Goal: Book appointment/travel/reservation

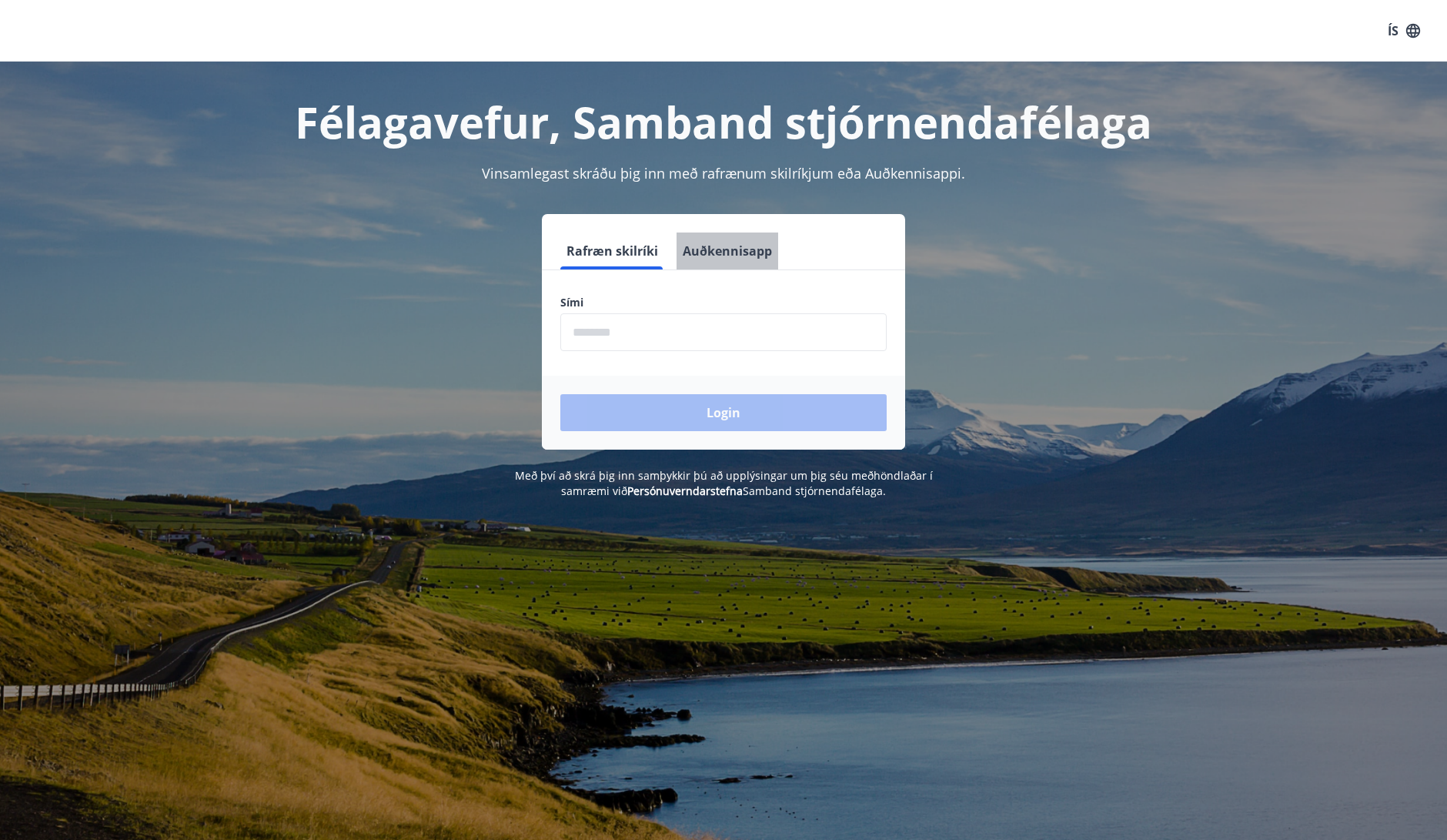
click at [731, 254] on button "Auðkennisapp" at bounding box center [726, 251] width 101 height 37
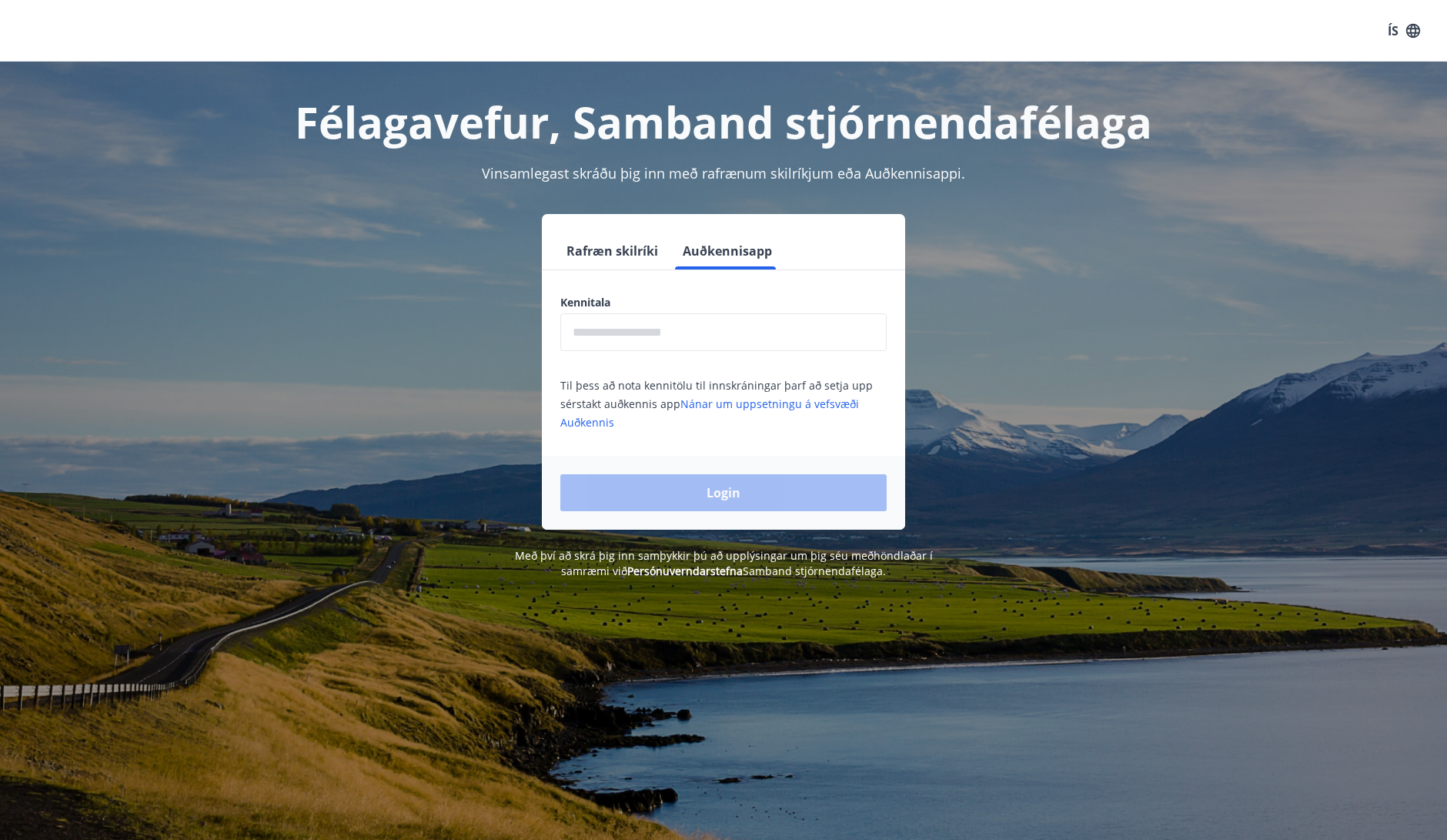
click at [712, 333] on input "text" at bounding box center [724, 332] width 326 height 37
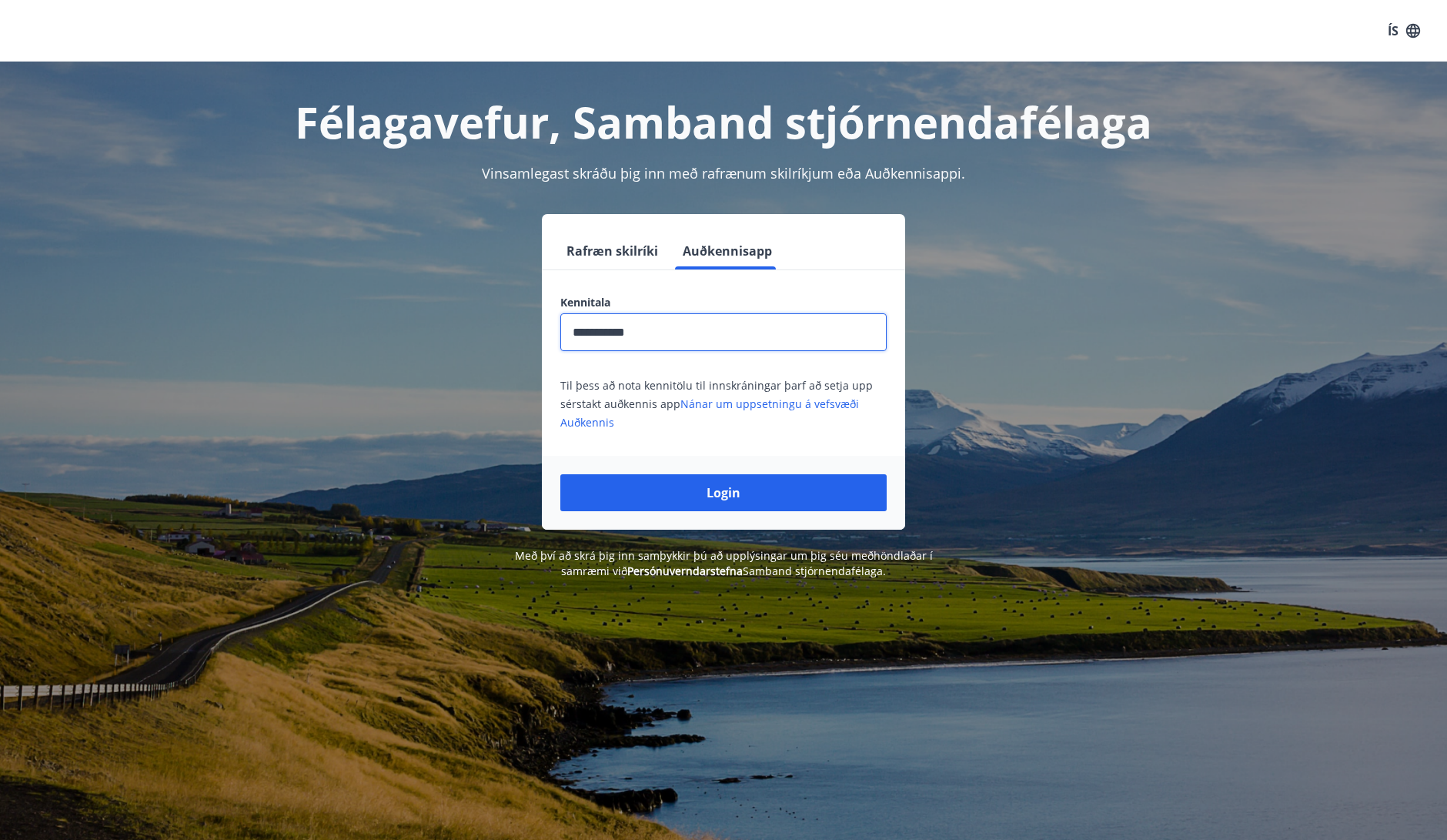
type input "**********"
click at [560, 474] on button "Login" at bounding box center [724, 492] width 326 height 37
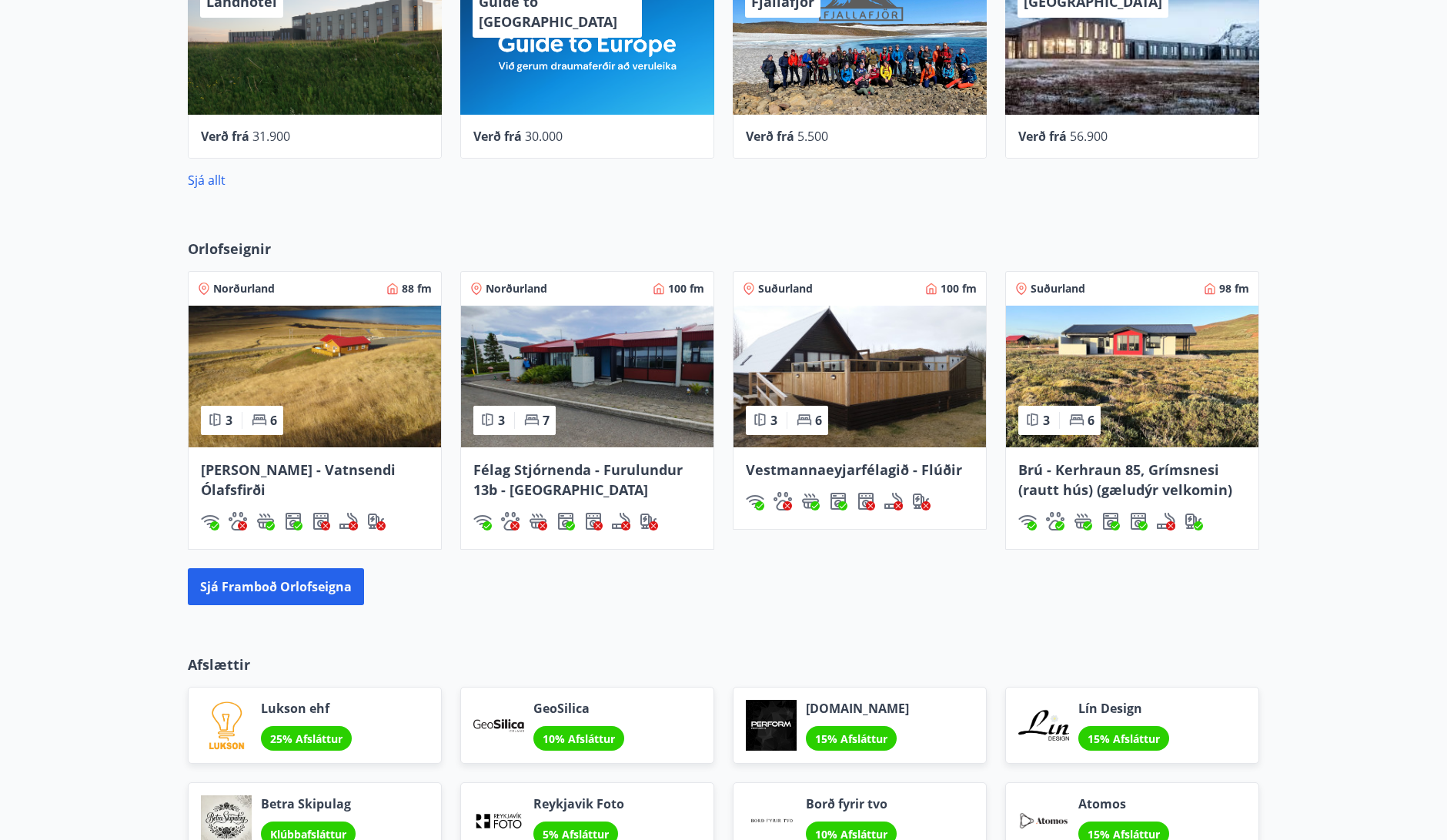
scroll to position [802, 0]
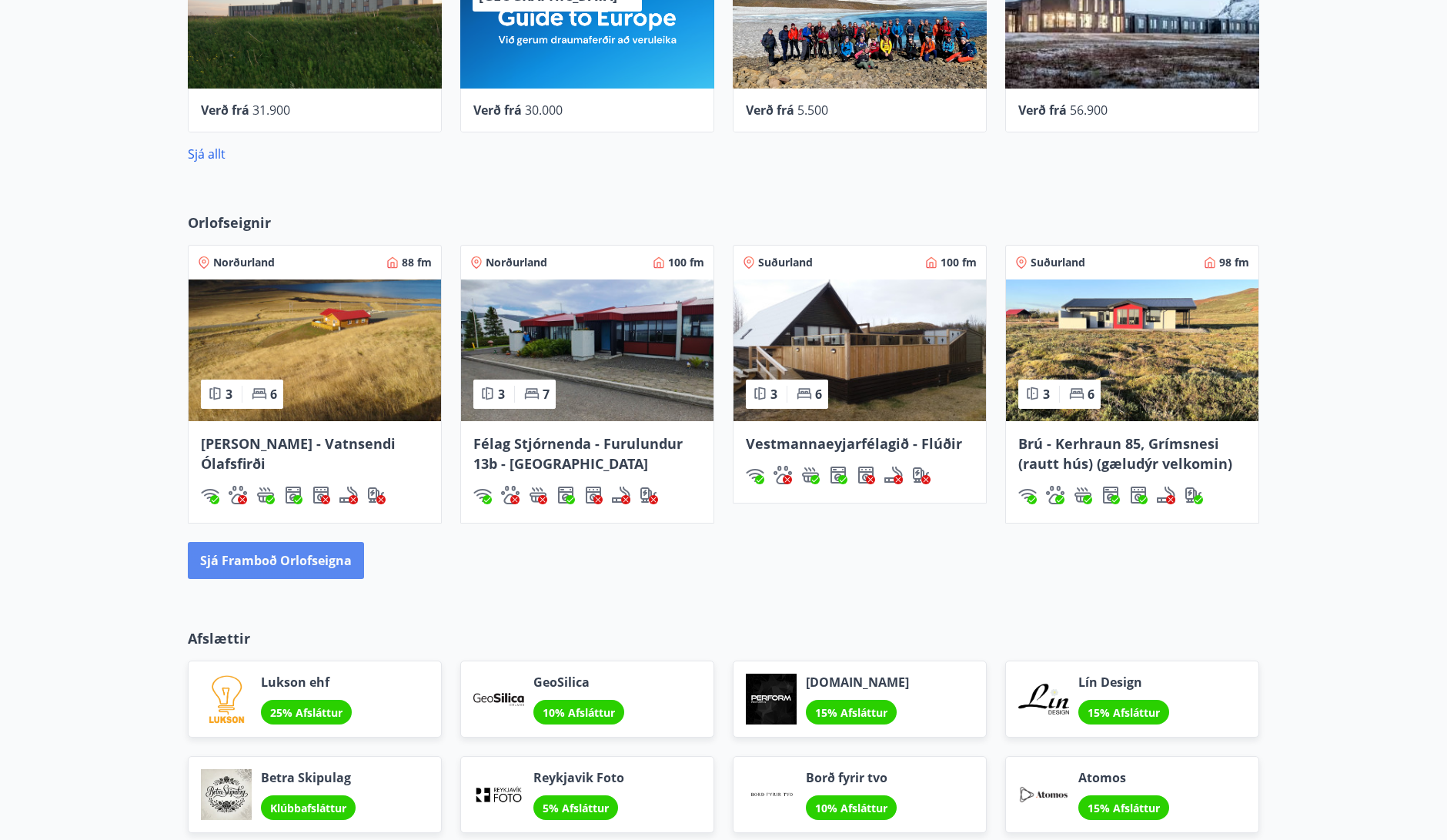
click at [263, 548] on button "Sjá framboð orlofseigna" at bounding box center [275, 560] width 176 height 37
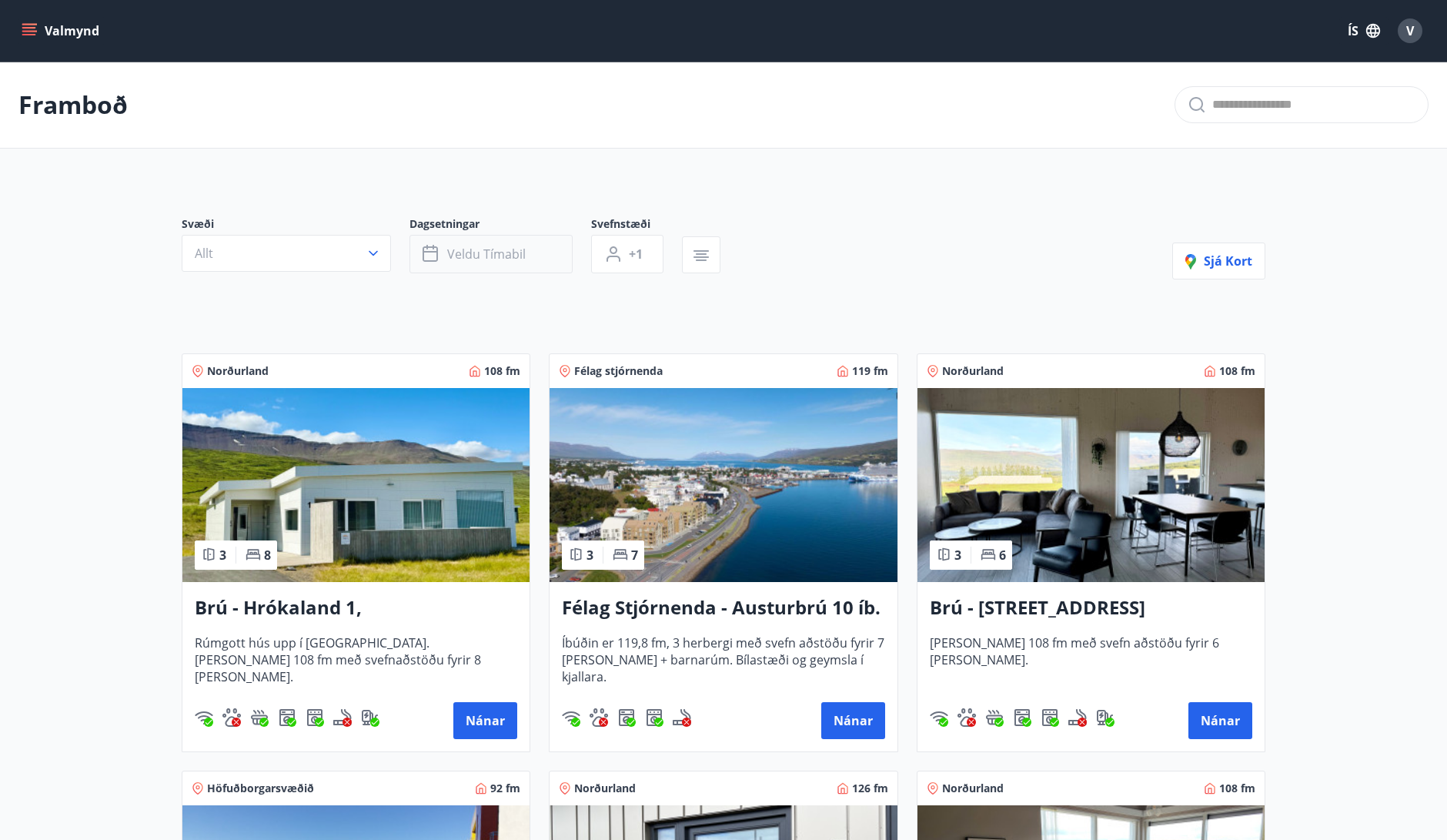
click at [487, 255] on span "Veldu tímabil" at bounding box center [487, 253] width 78 height 17
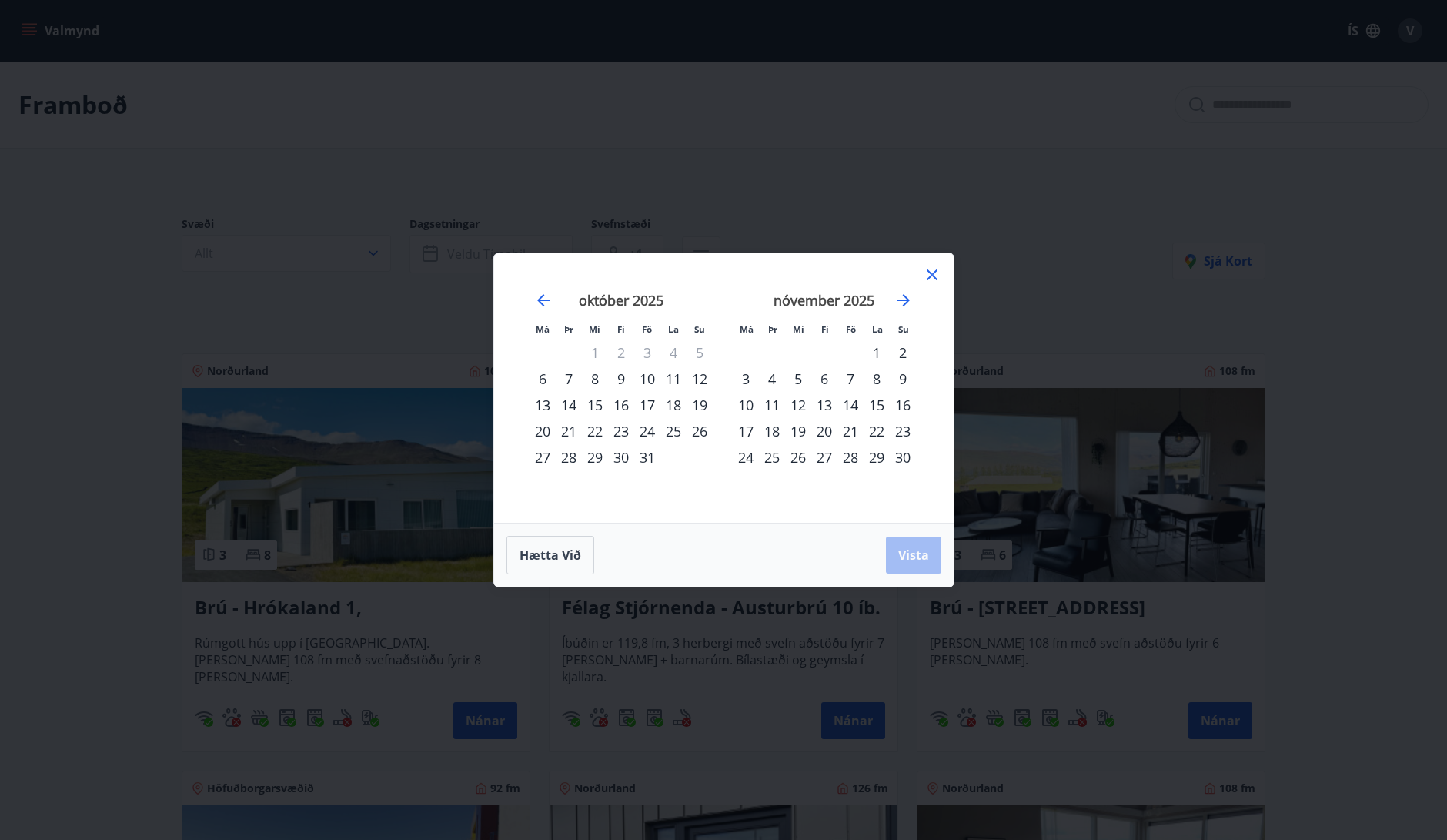
click at [652, 430] on div "24" at bounding box center [647, 431] width 26 height 26
click at [696, 433] on div "26" at bounding box center [699, 431] width 26 height 26
click at [906, 556] on span "Vista" at bounding box center [914, 555] width 31 height 17
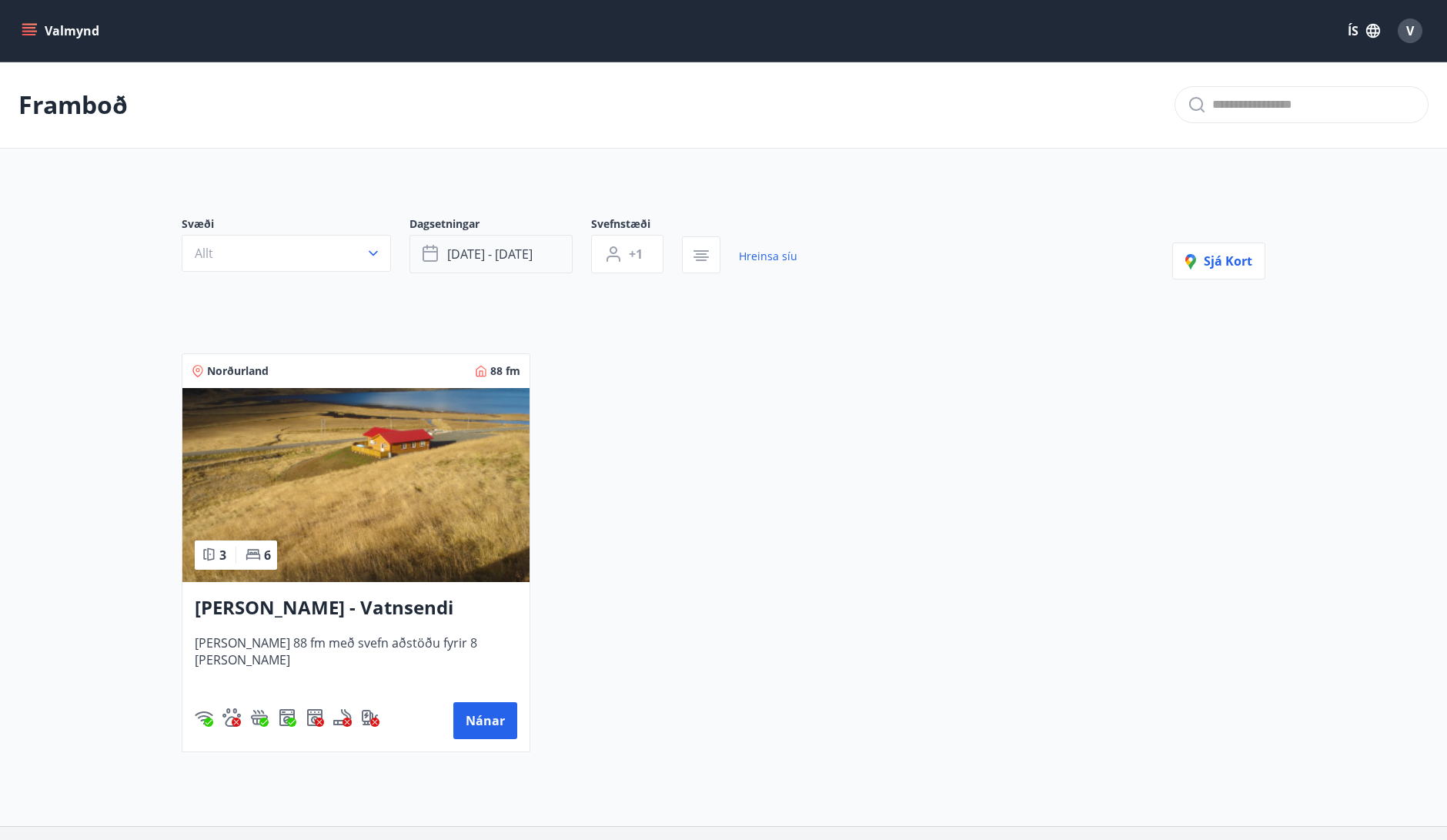
click at [489, 268] on button "okt 24 - okt 26" at bounding box center [490, 254] width 163 height 38
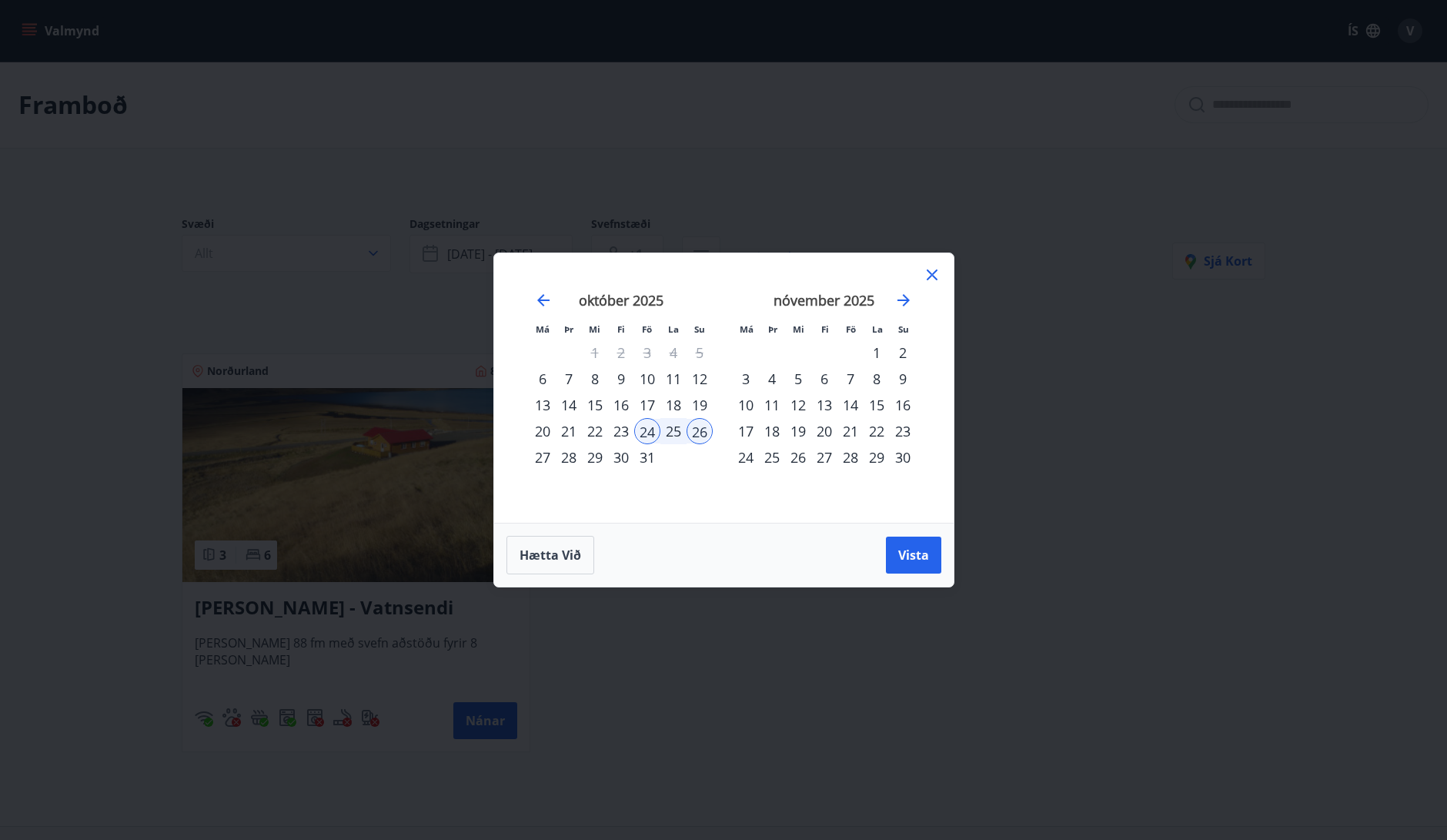
drag, startPoint x: 856, startPoint y: 379, endPoint x: 867, endPoint y: 378, distance: 11.0
click at [857, 379] on div "7" at bounding box center [850, 378] width 26 height 26
click at [899, 378] on div "9" at bounding box center [902, 378] width 26 height 26
click at [922, 562] on span "Vista" at bounding box center [914, 555] width 31 height 17
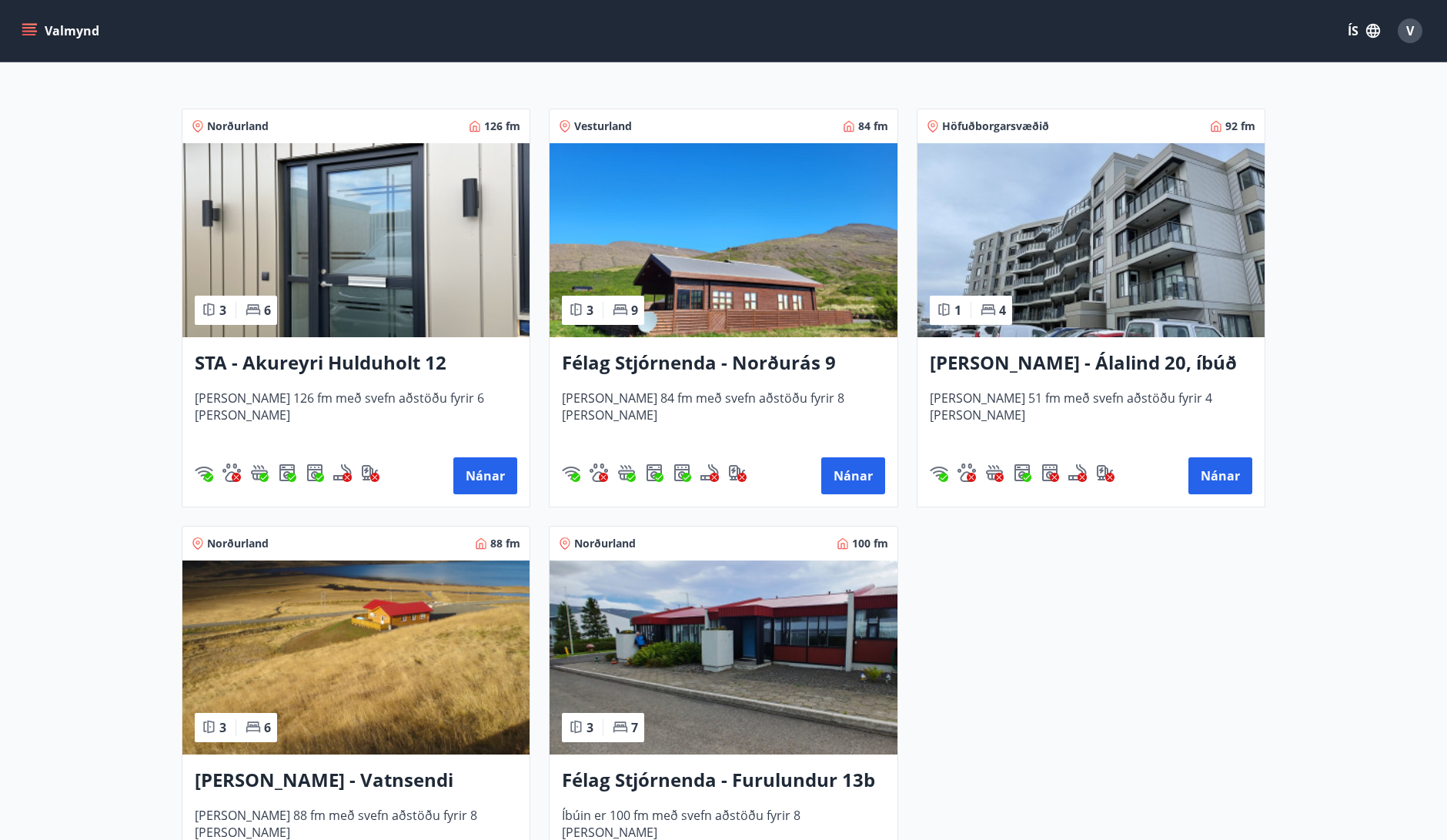
scroll to position [162, 0]
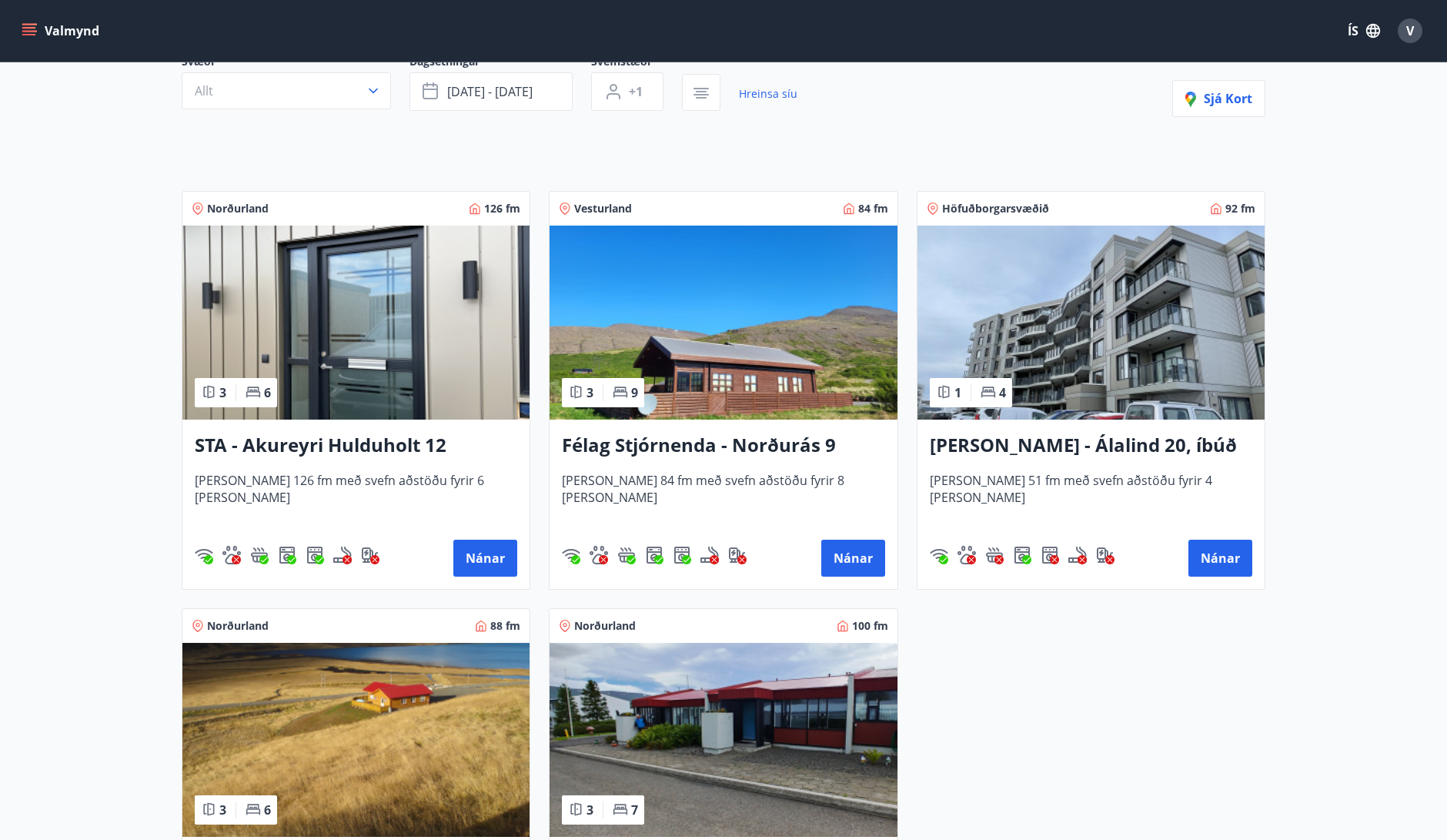
click at [721, 418] on img at bounding box center [723, 322] width 347 height 194
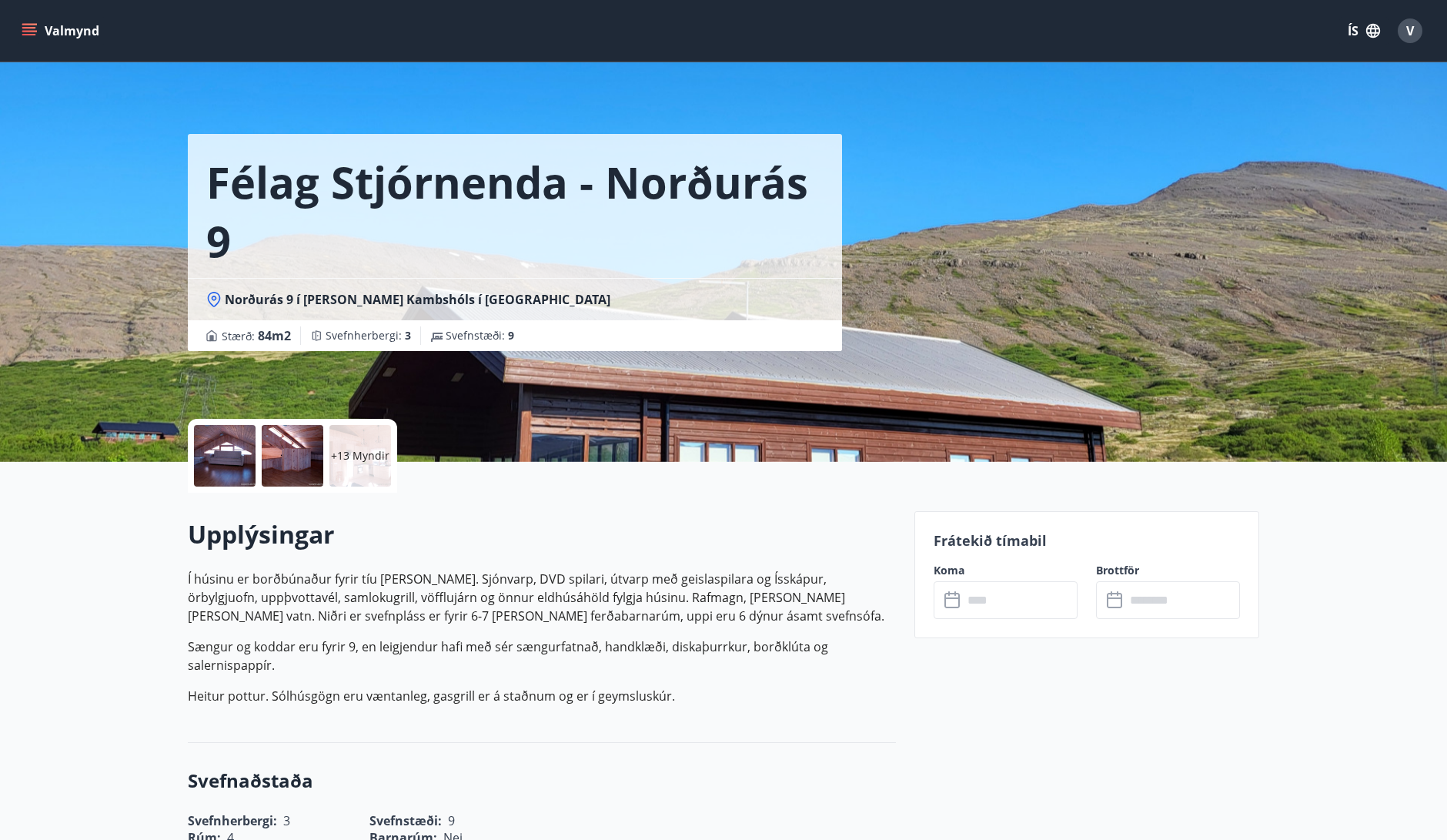
scroll to position [5, 0]
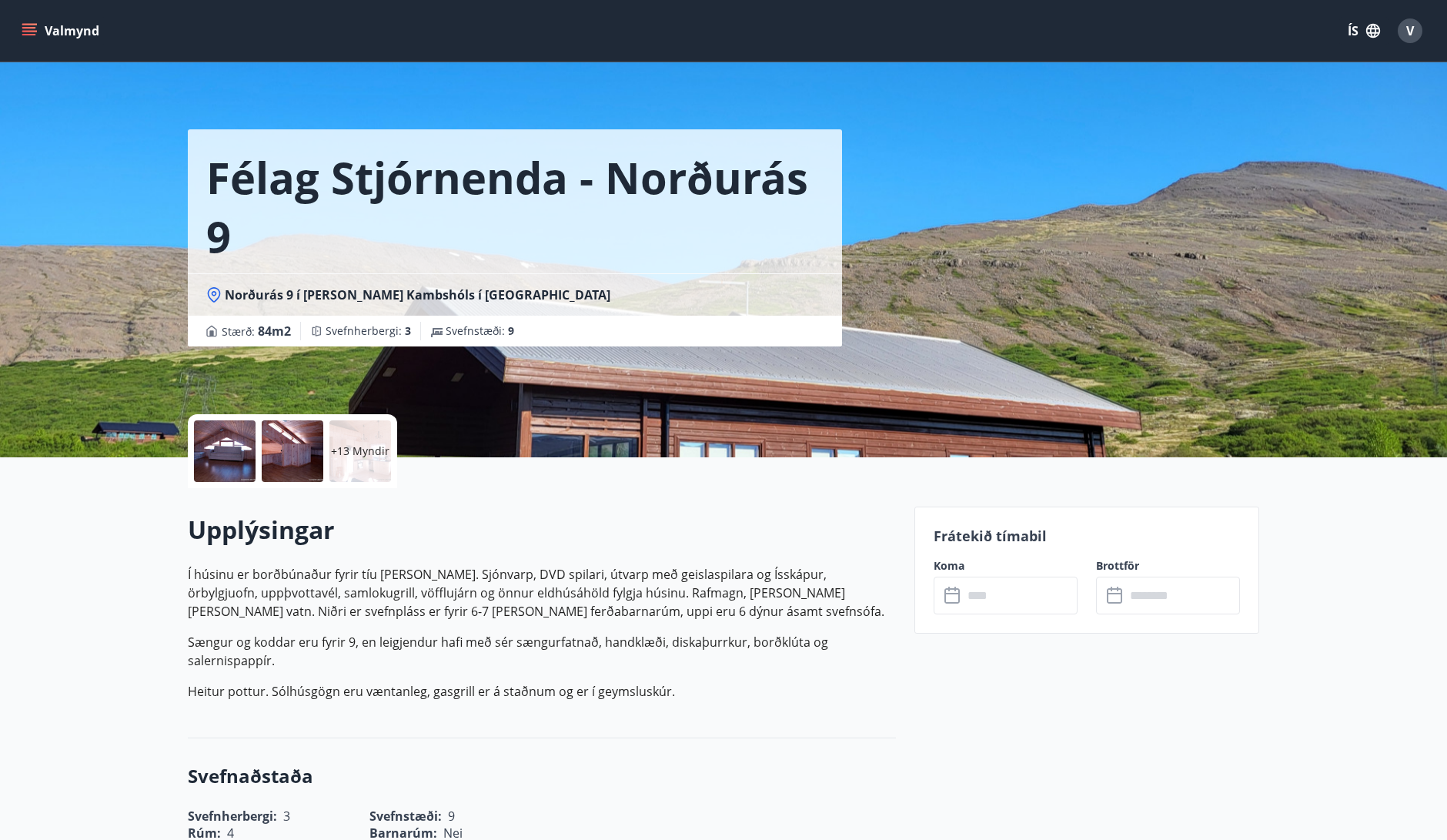
click at [371, 457] on p "+13 Myndir" at bounding box center [360, 451] width 58 height 15
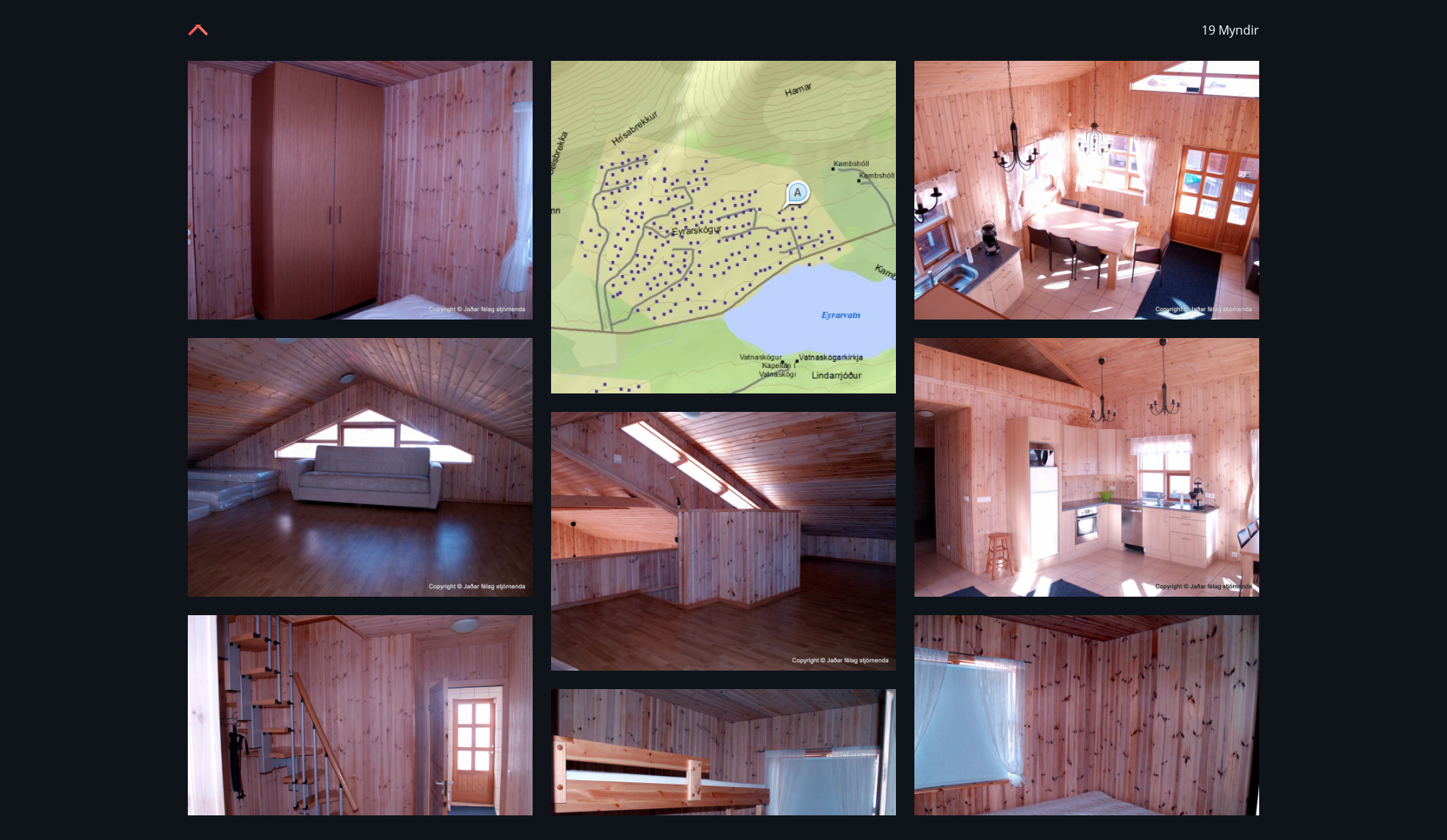
scroll to position [0, 0]
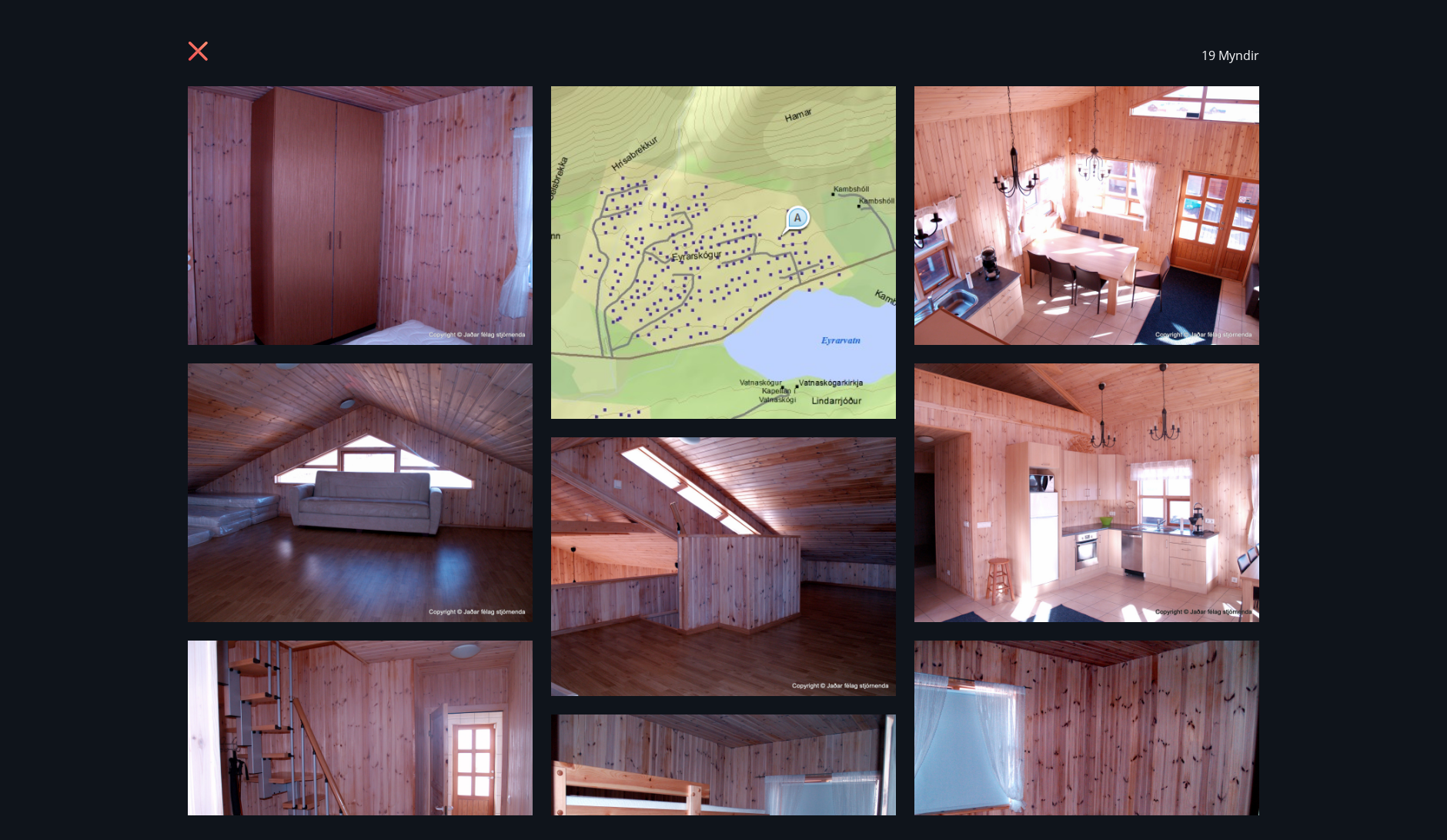
drag, startPoint x: 200, startPoint y: 56, endPoint x: 207, endPoint y: 62, distance: 9.2
click at [201, 56] on icon at bounding box center [198, 51] width 19 height 19
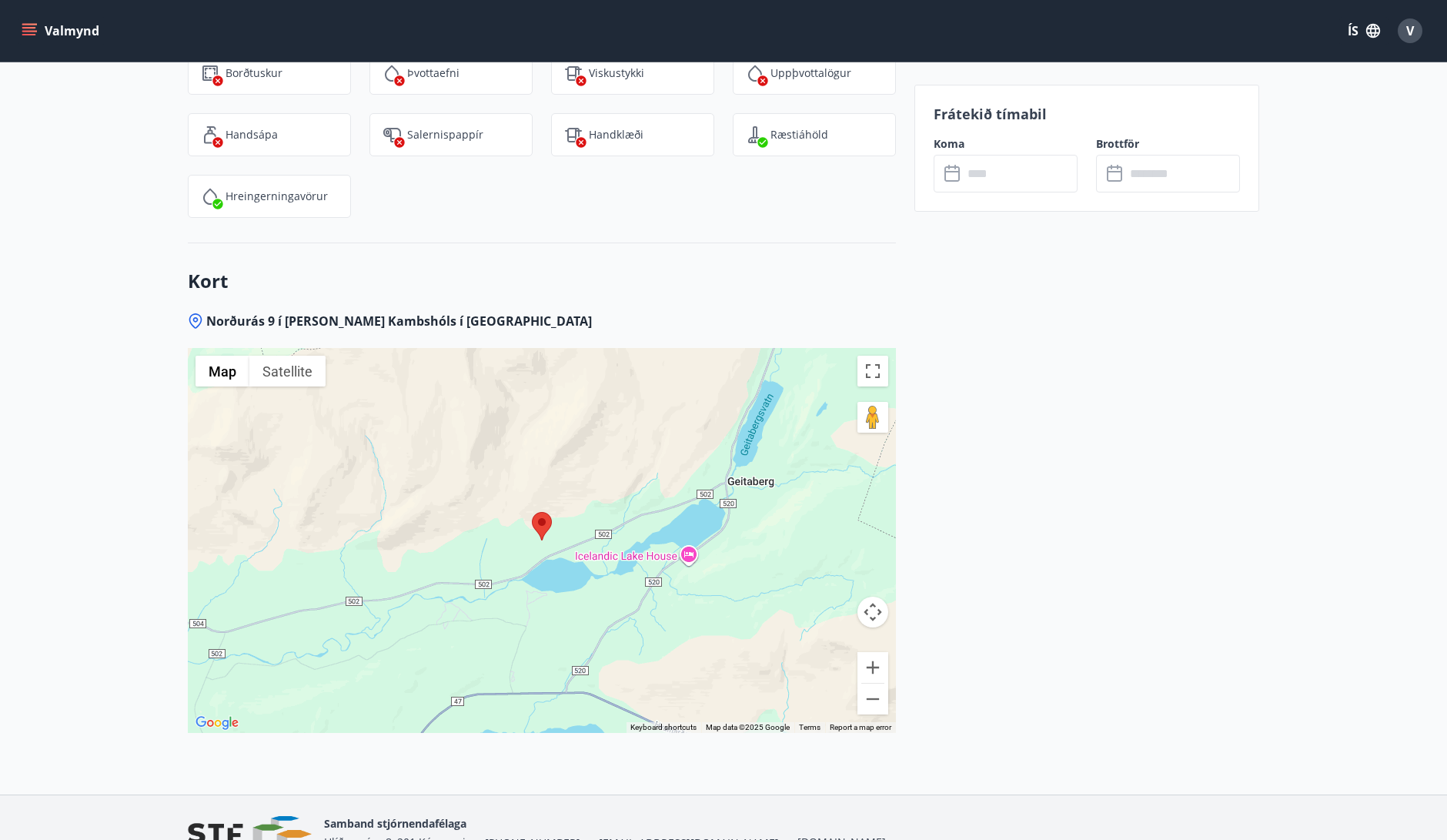
scroll to position [2136, 0]
click at [873, 711] on button "Zoom out" at bounding box center [873, 697] width 31 height 31
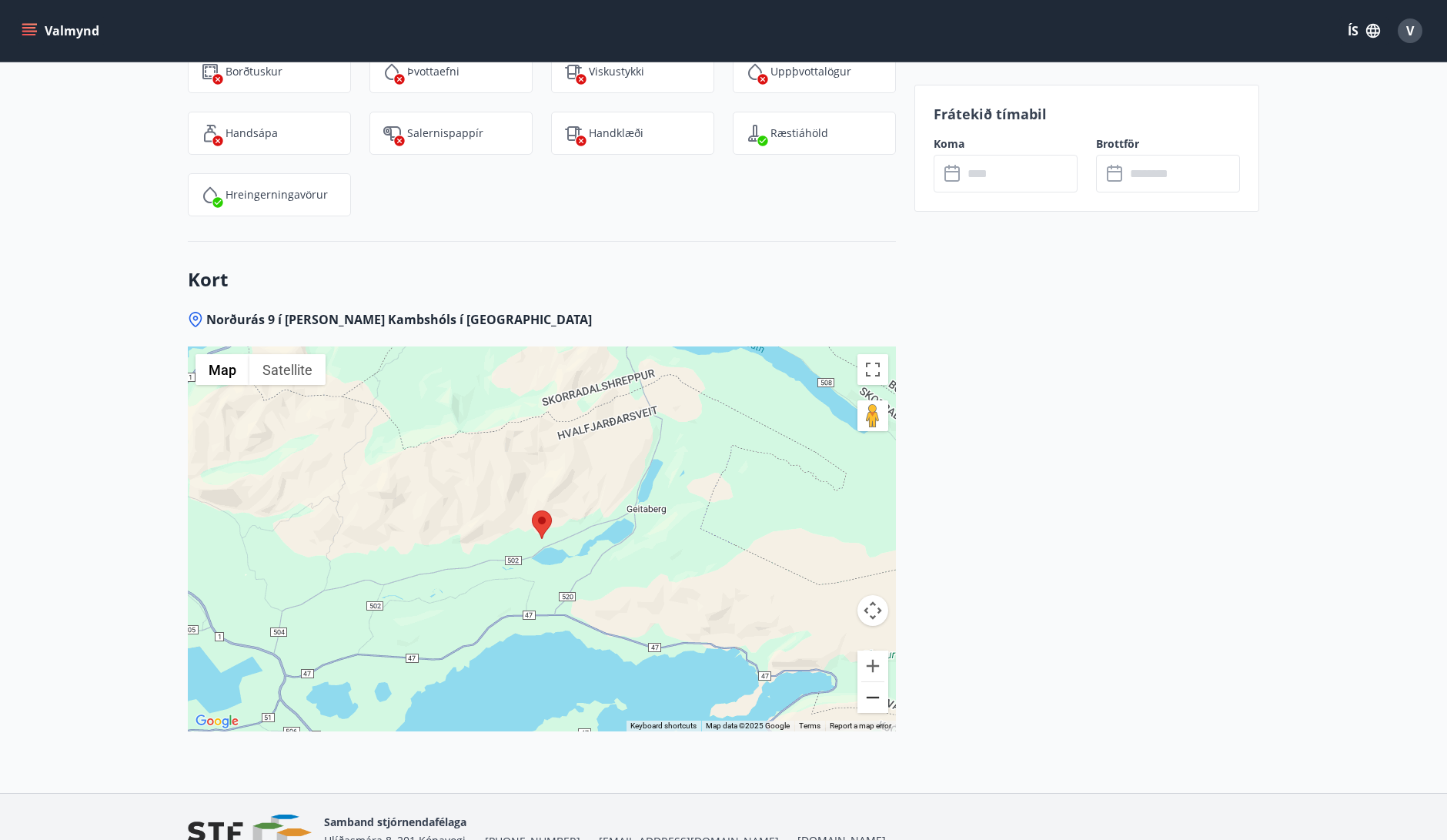
click at [874, 711] on button "Zoom out" at bounding box center [873, 697] width 31 height 31
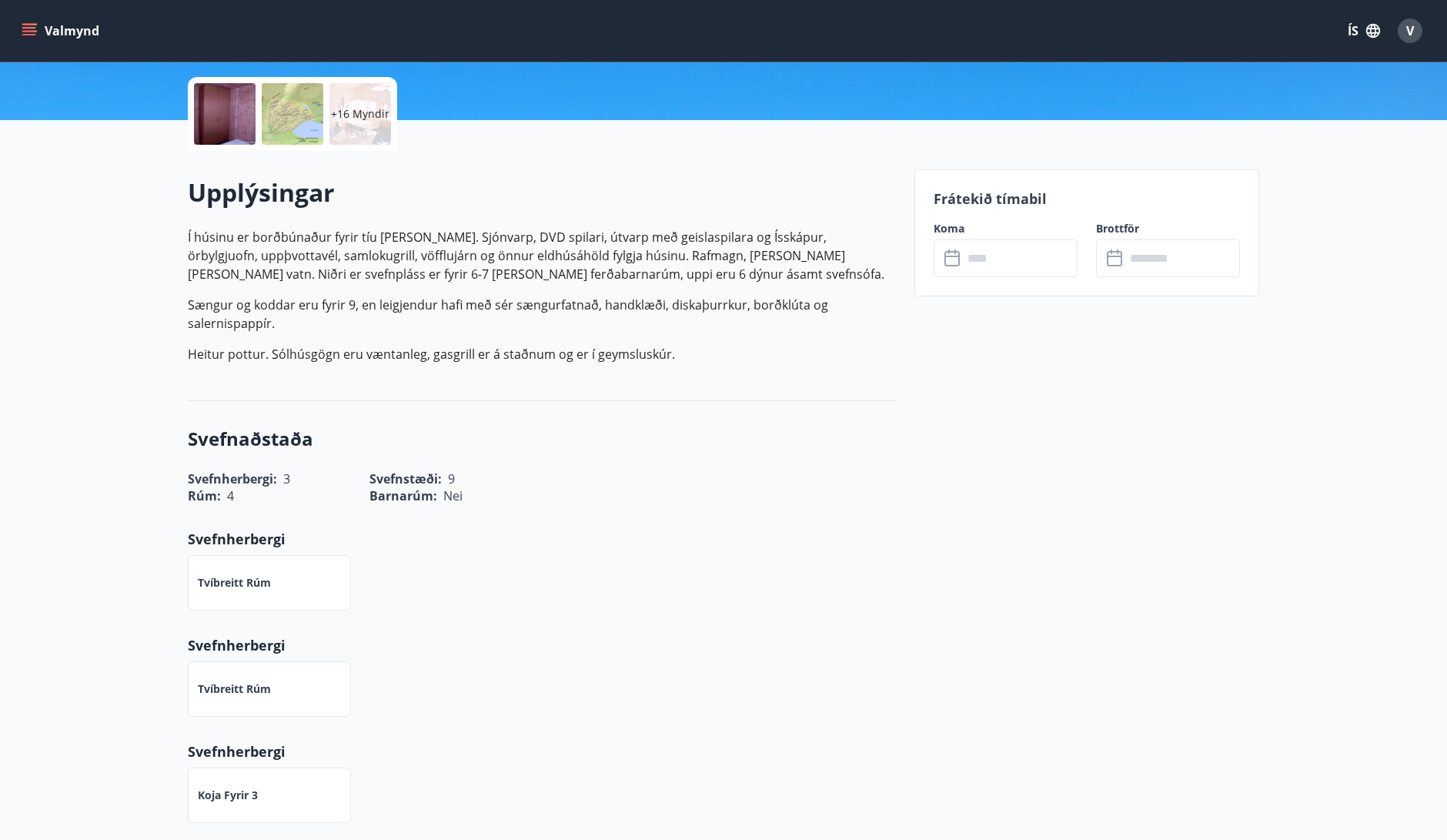
scroll to position [0, 0]
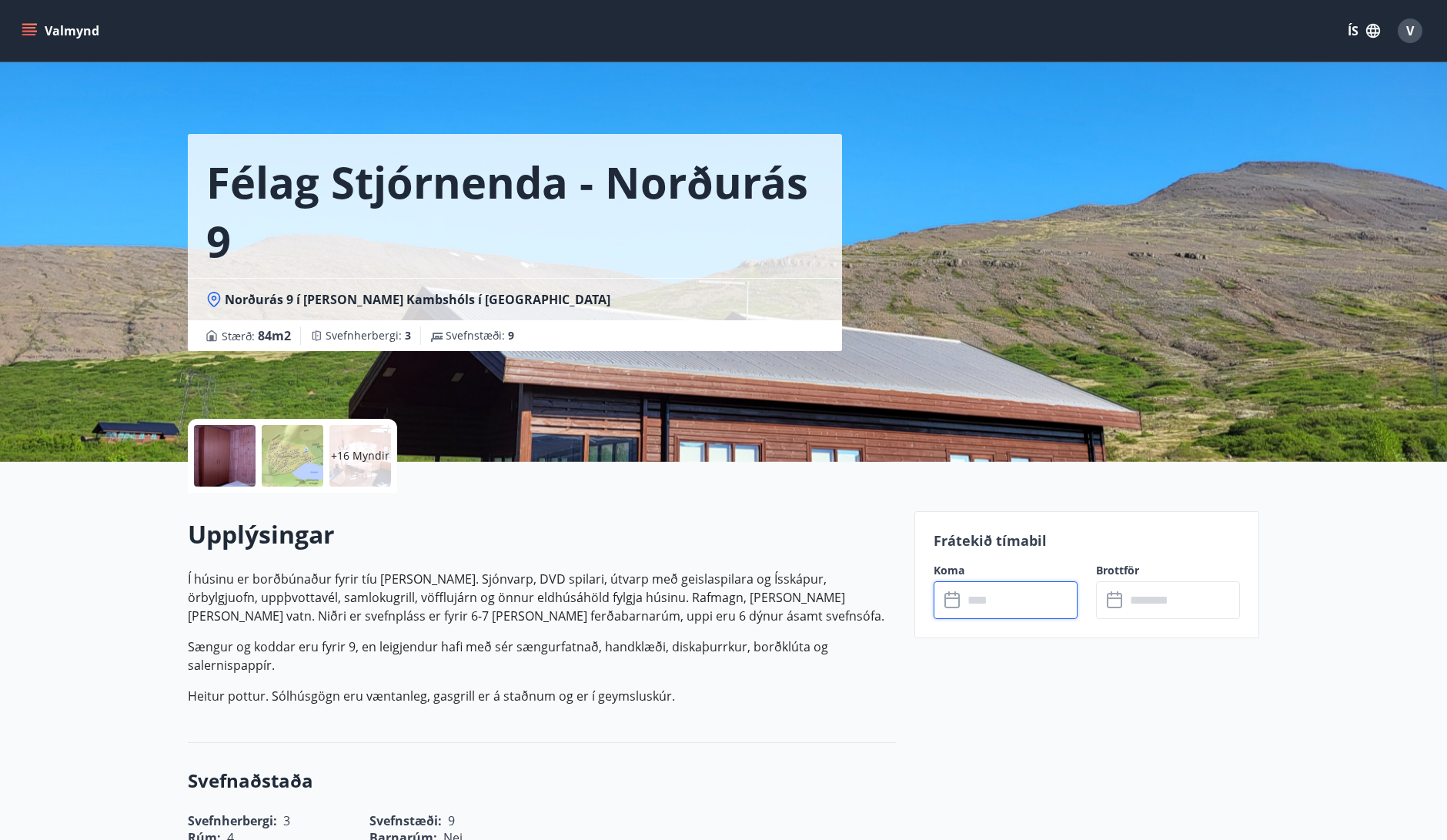
click at [1000, 601] on input "text" at bounding box center [1021, 599] width 115 height 37
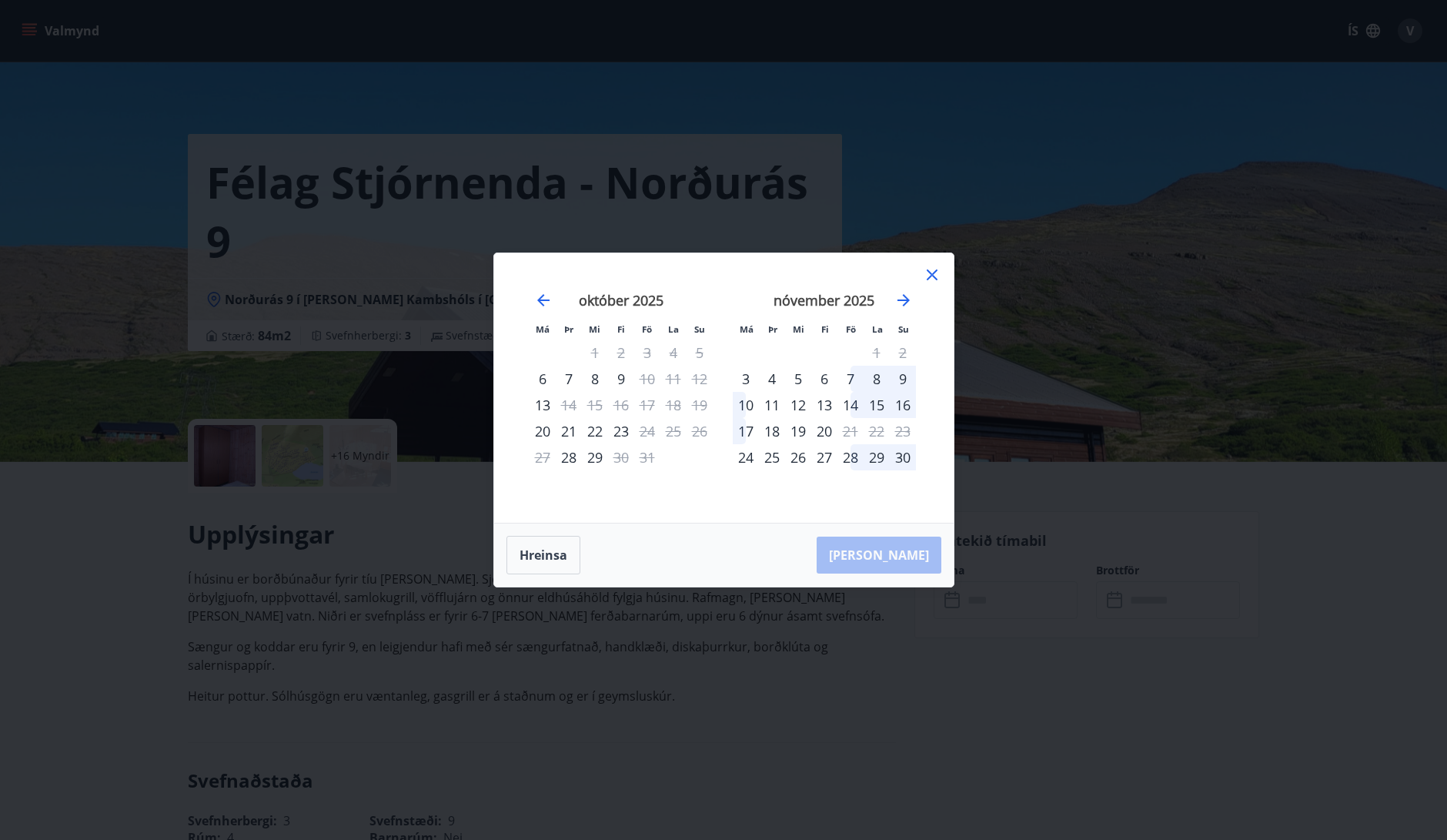
click at [853, 382] on div "7" at bounding box center [850, 378] width 26 height 26
click at [909, 380] on div "9" at bounding box center [902, 378] width 26 height 26
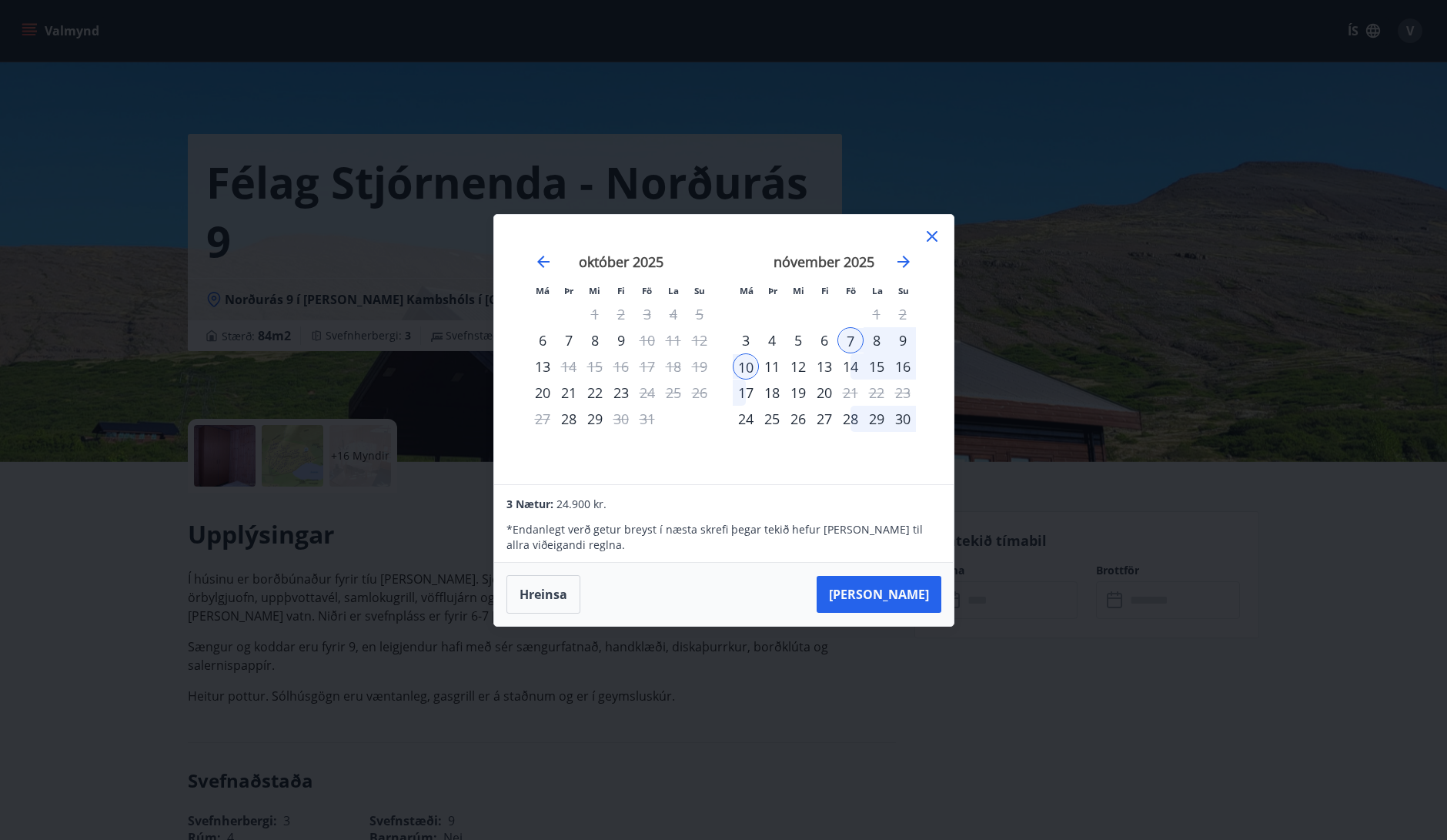
click at [930, 242] on icon at bounding box center [932, 236] width 18 height 18
